Goal: Transaction & Acquisition: Download file/media

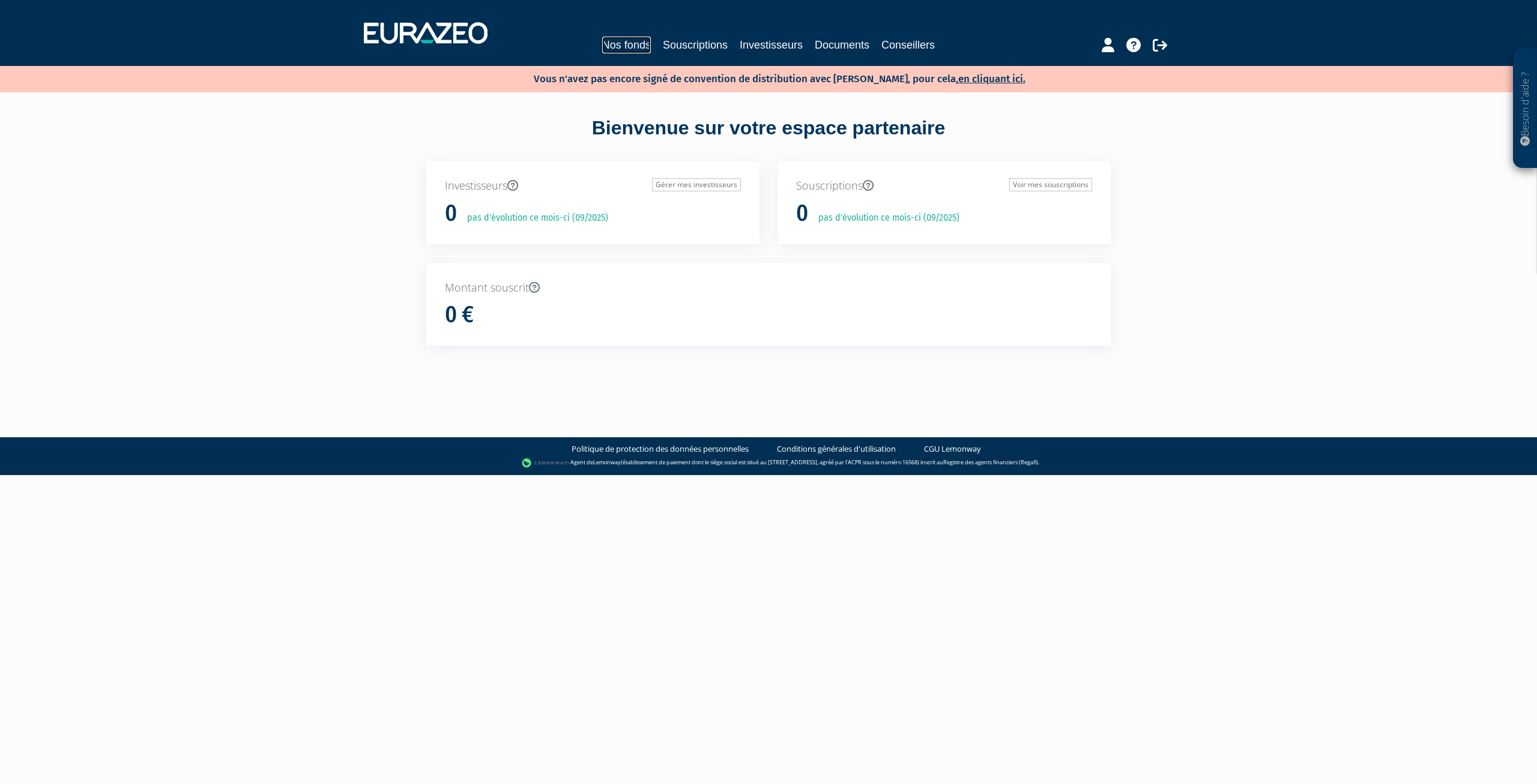
click at [636, 40] on link "Nos fonds" at bounding box center [626, 44] width 48 height 17
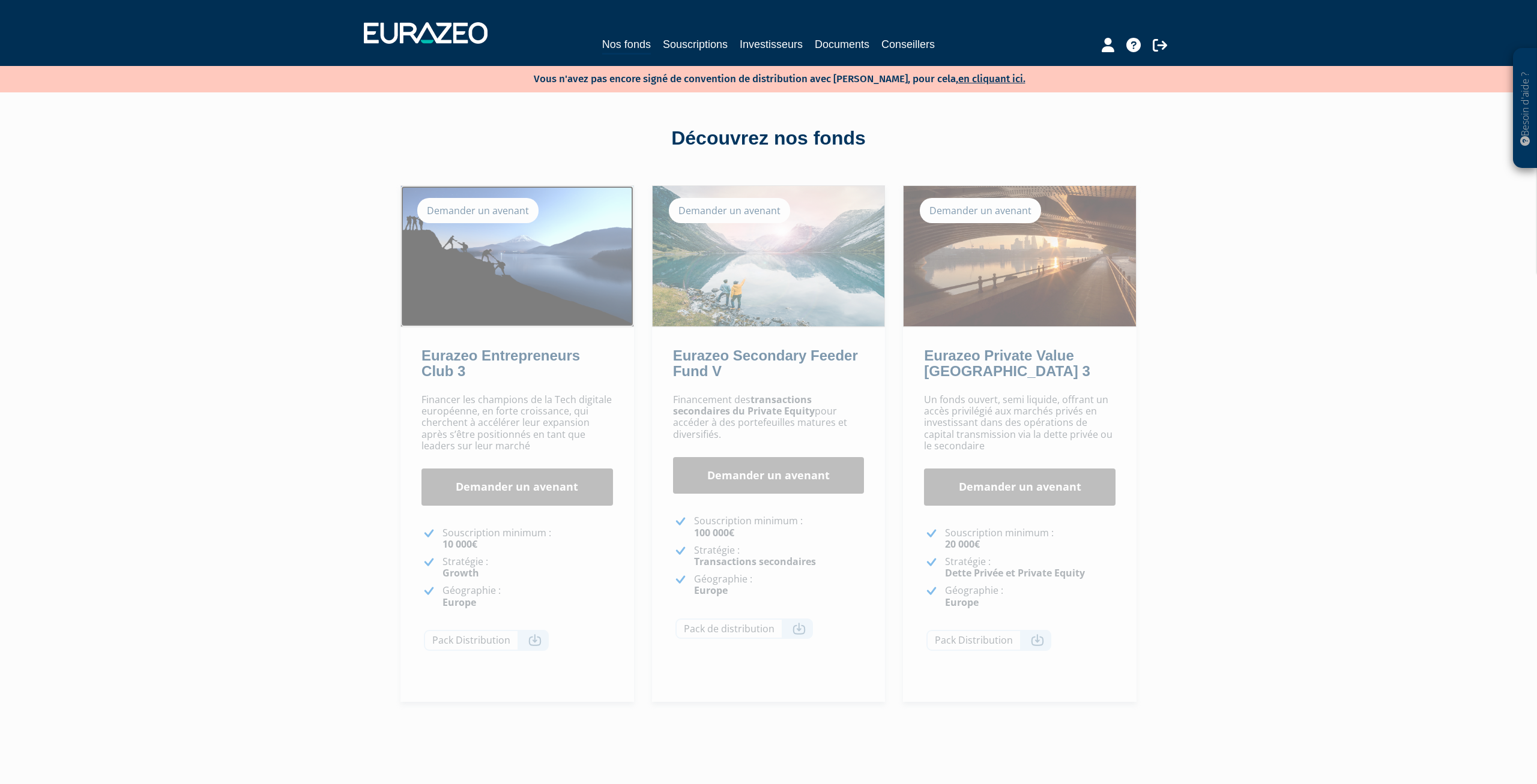
click at [509, 281] on img at bounding box center [517, 256] width 232 height 140
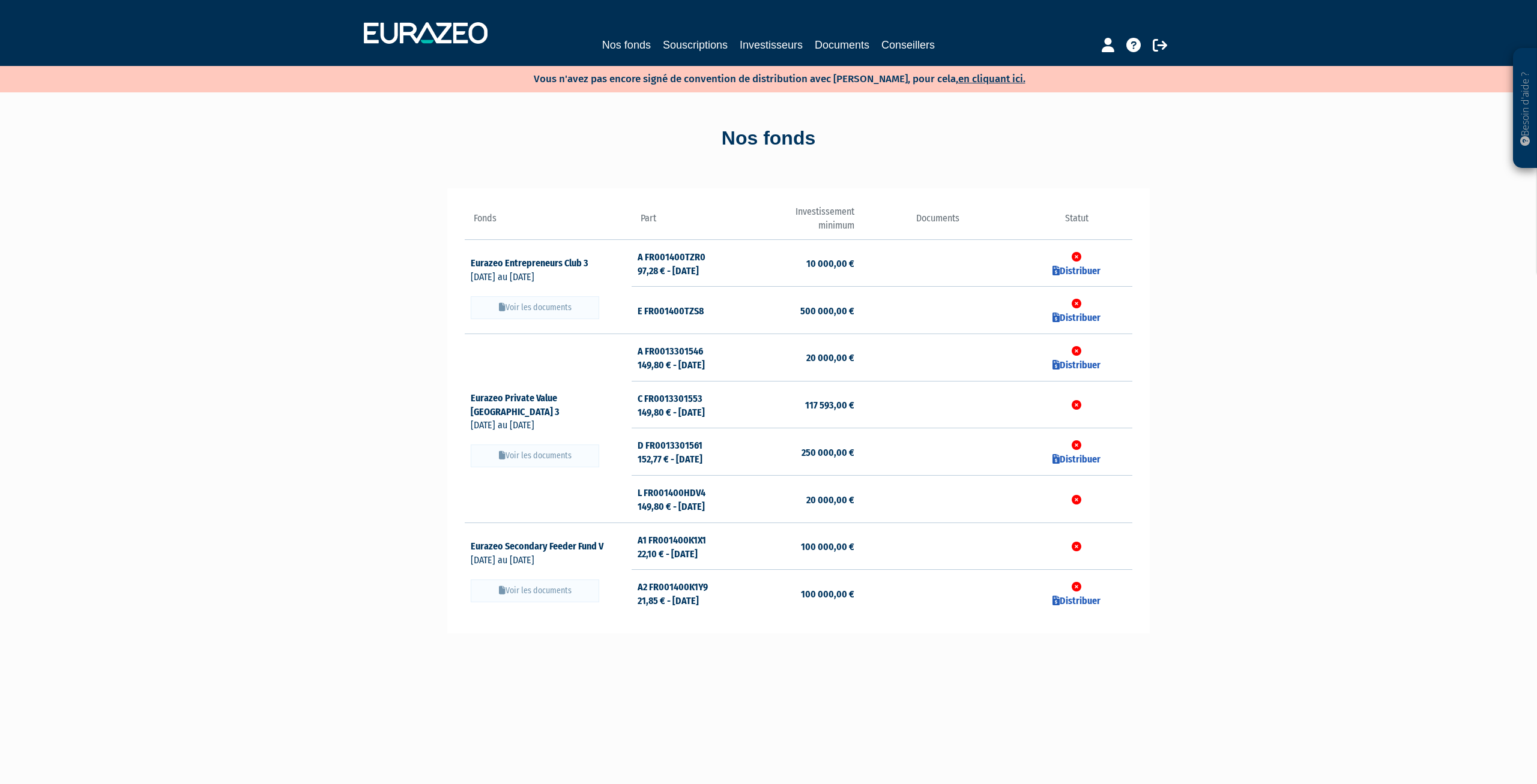
click at [536, 304] on button "Voir les documents" at bounding box center [535, 307] width 128 height 23
click at [516, 305] on button "Voir les documents" at bounding box center [535, 307] width 128 height 23
click at [779, 42] on link "Investisseurs" at bounding box center [771, 44] width 63 height 17
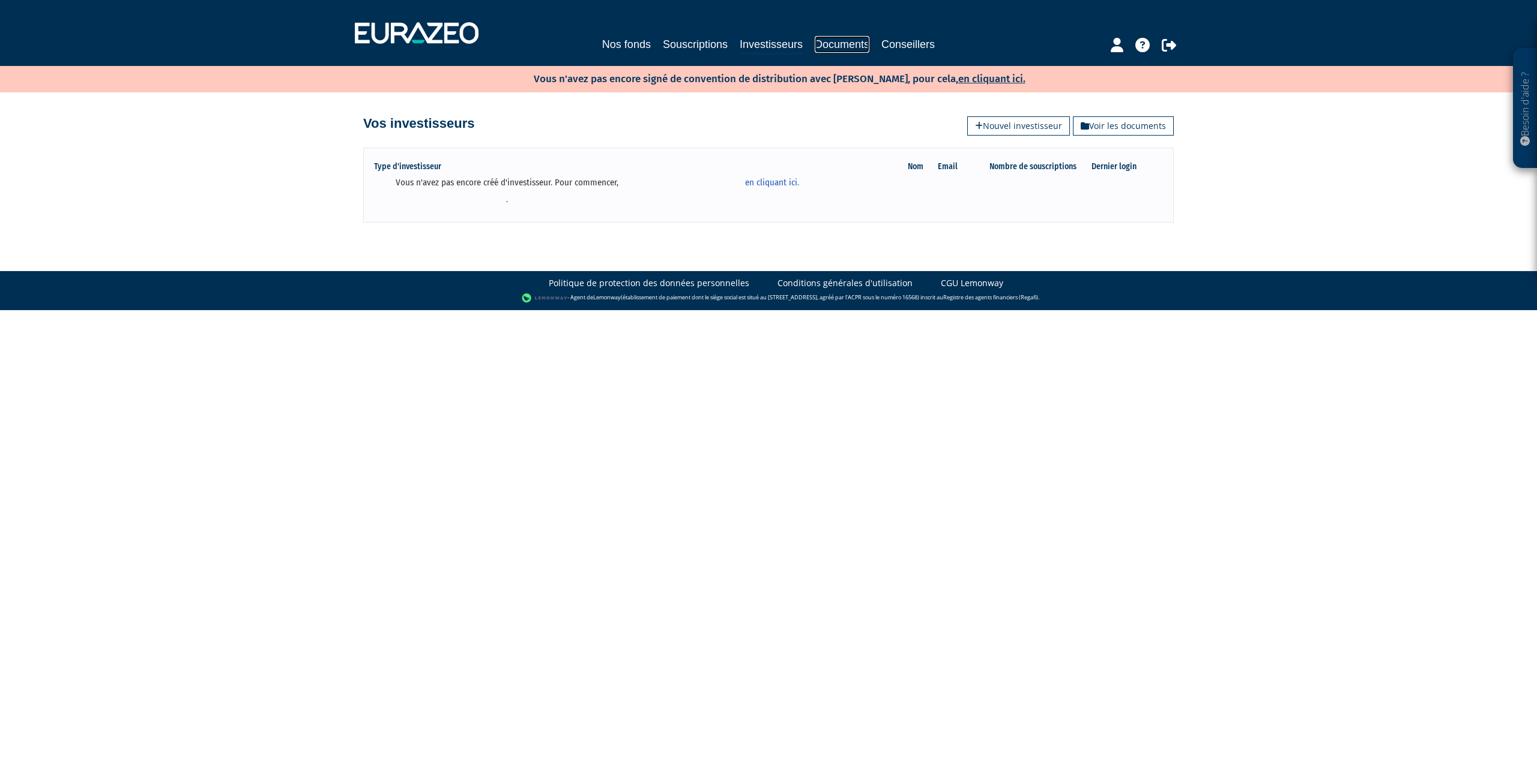
click at [840, 40] on link "Documents" at bounding box center [842, 43] width 54 height 17
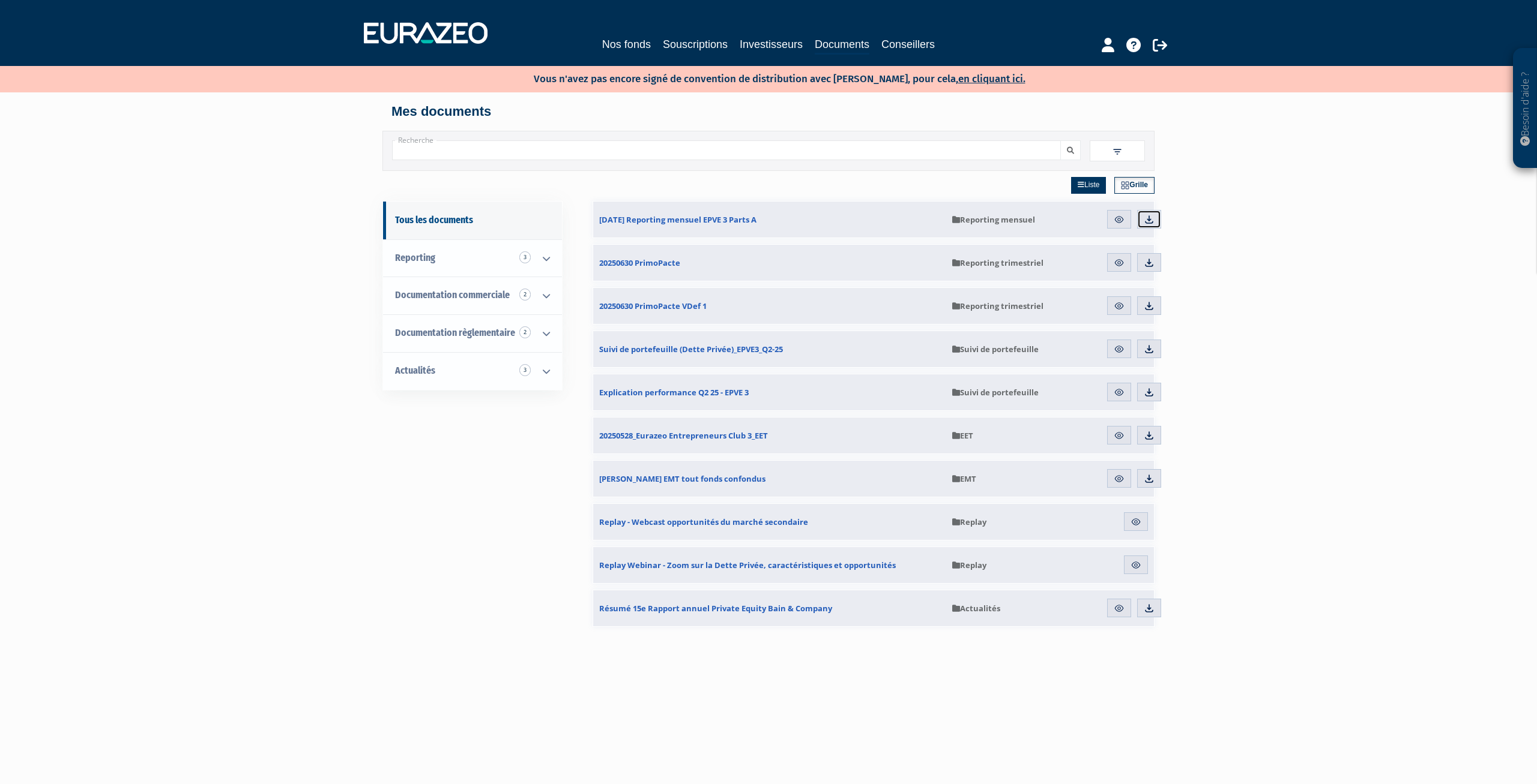
click at [1146, 215] on img at bounding box center [1149, 219] width 11 height 11
click at [1151, 435] on img at bounding box center [1149, 435] width 11 height 11
click at [1349, 419] on div "Besoin d'aide ? × J'ai besoin d'aide Si vous avez une question à propos du fonc…" at bounding box center [768, 498] width 1537 height 996
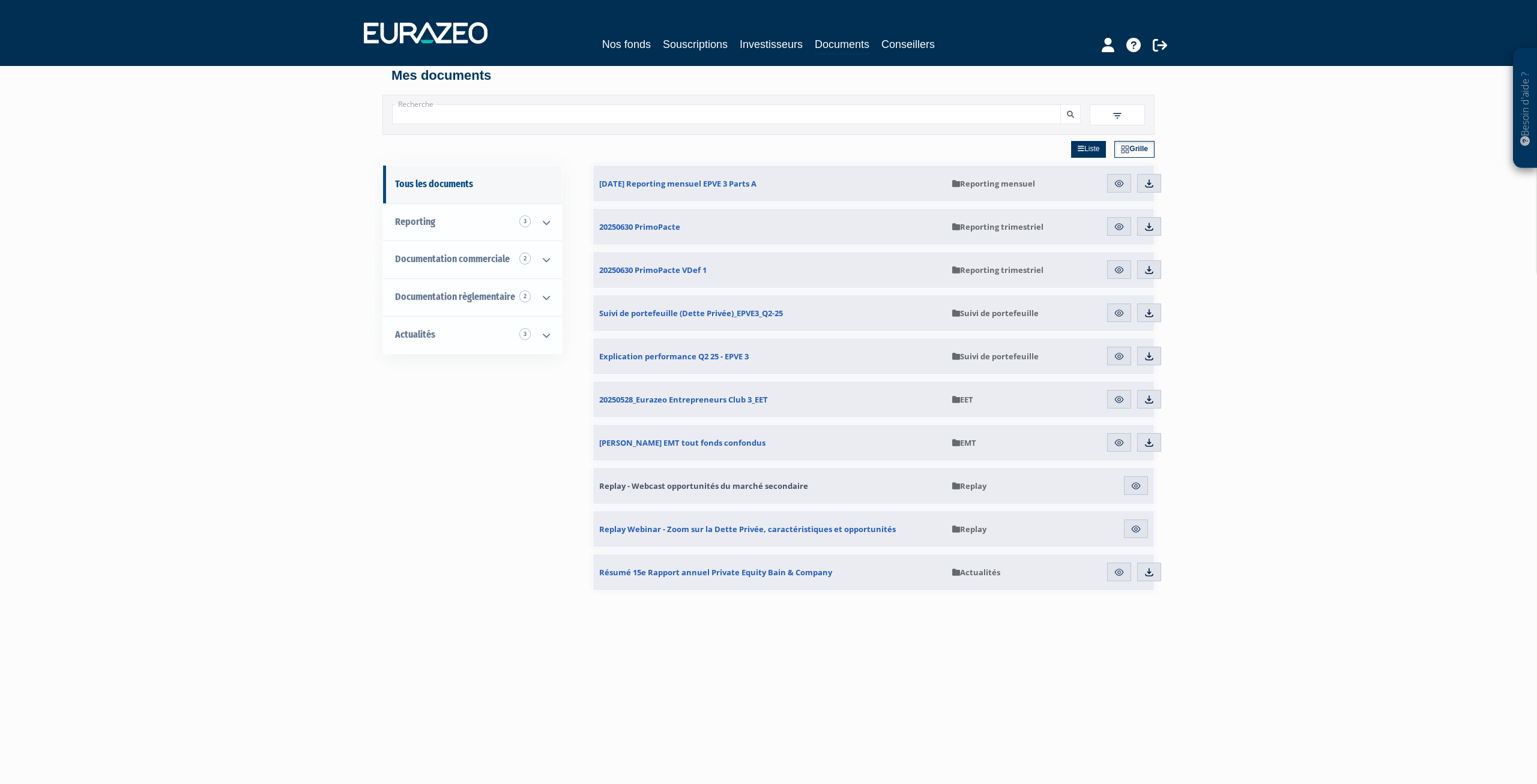
scroll to position [61, 0]
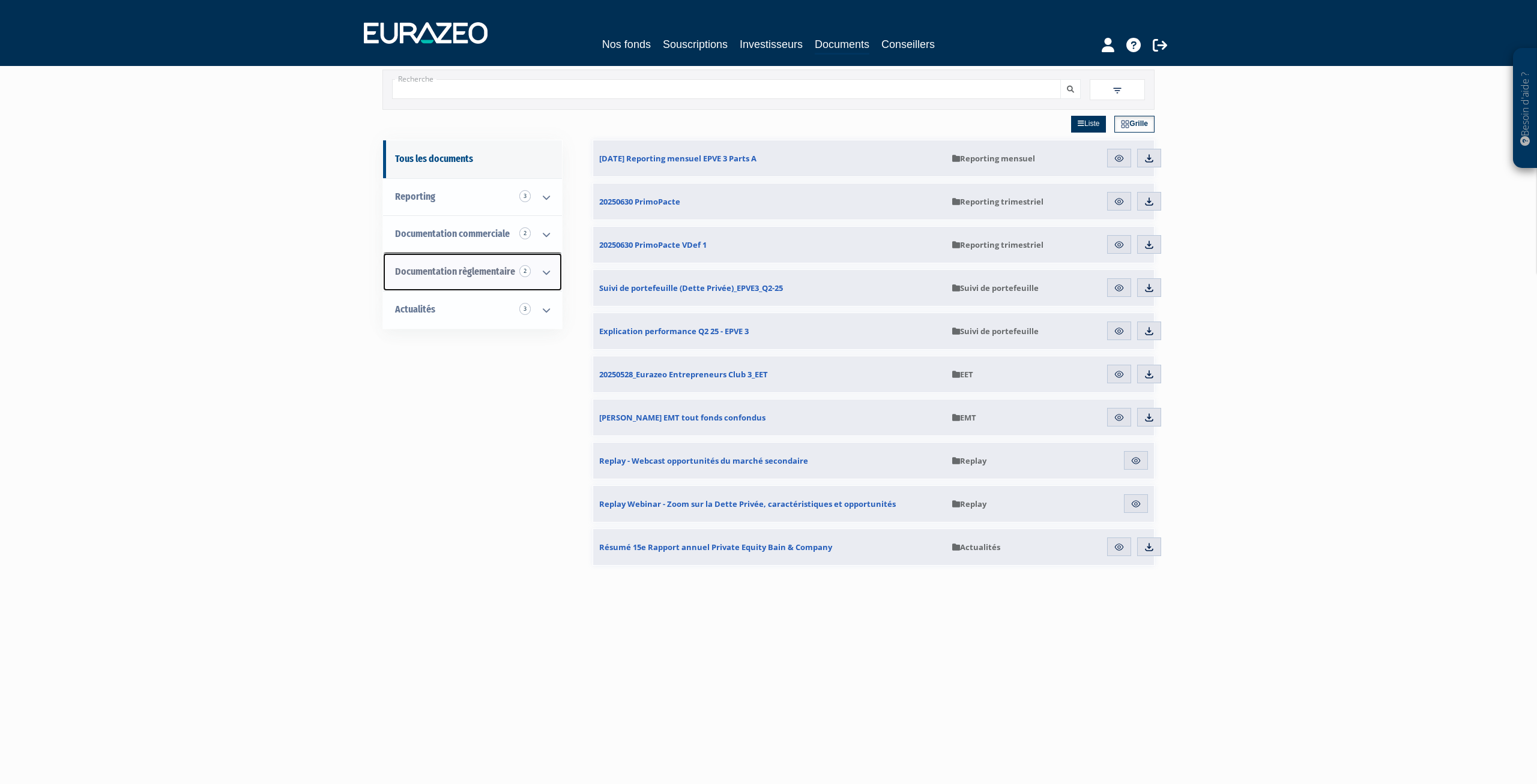
click at [446, 274] on span "Documentation règlementaire 2" at bounding box center [455, 272] width 121 height 12
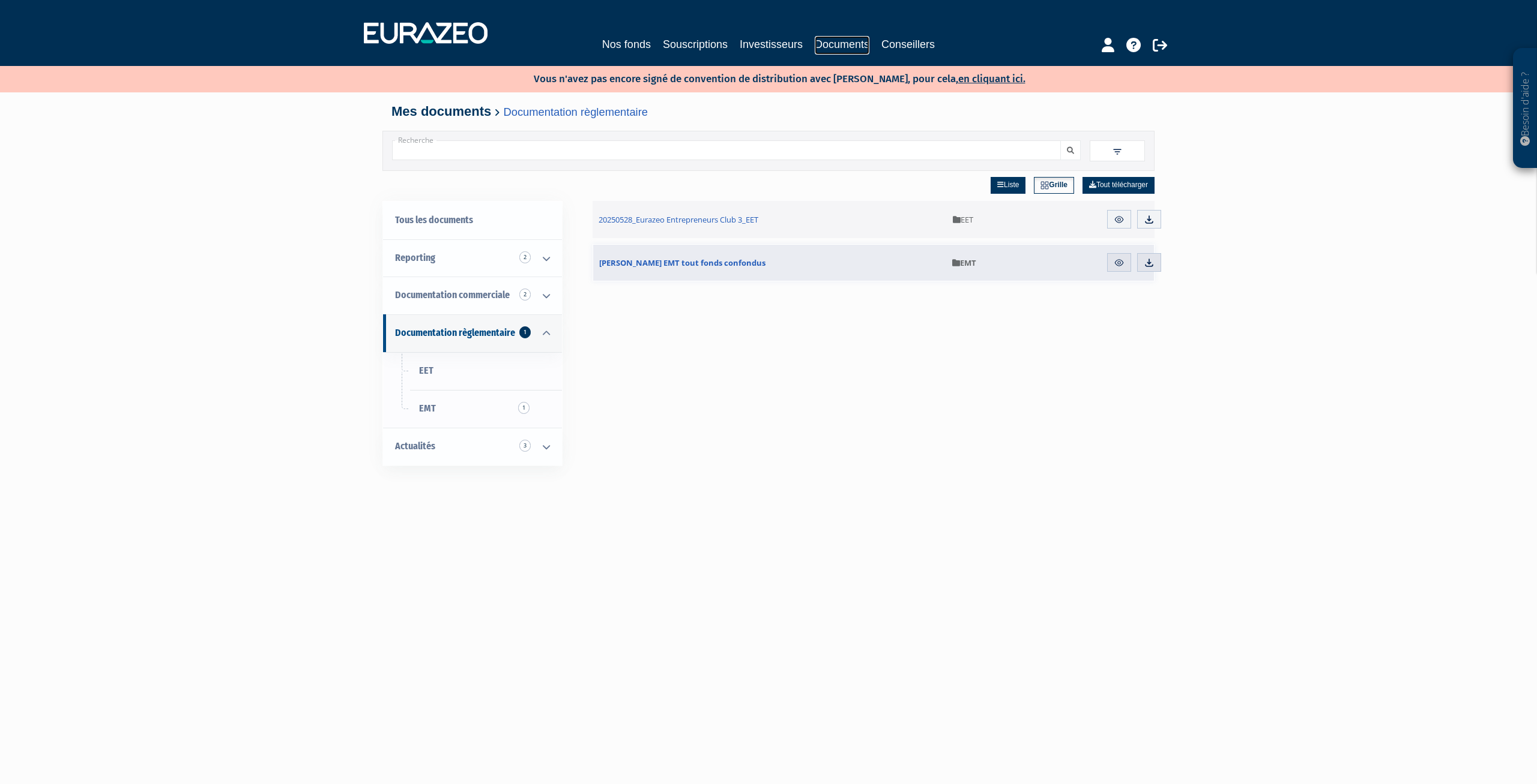
click at [827, 43] on link "Documents" at bounding box center [842, 44] width 54 height 19
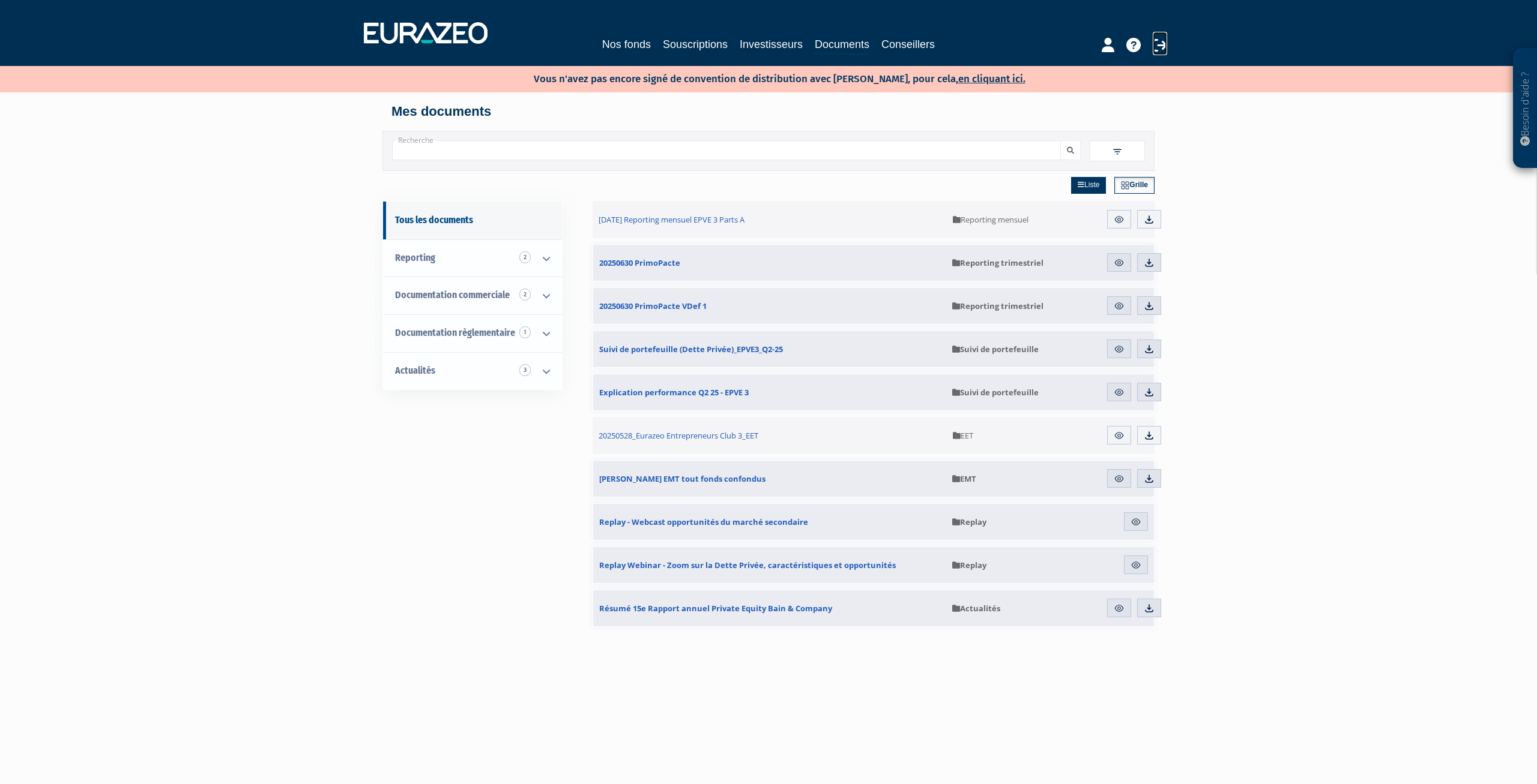
click at [1163, 45] on icon at bounding box center [1160, 44] width 15 height 15
